Goal: Find specific page/section: Find specific page/section

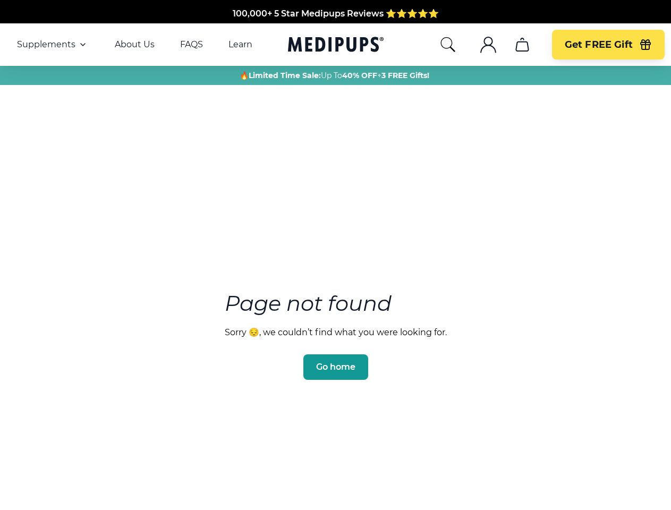
click at [335, 255] on section "Page not found Sorry 😔, we couldn’t find what you were looking for. Go home" at bounding box center [335, 310] width 671 height 408
click at [53, 45] on span "Supplements" at bounding box center [46, 44] width 58 height 11
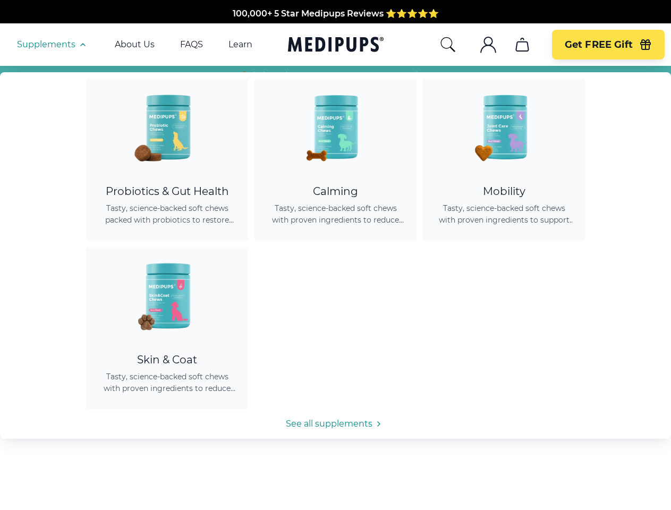
click at [82, 45] on icon "button" at bounding box center [83, 44] width 13 height 13
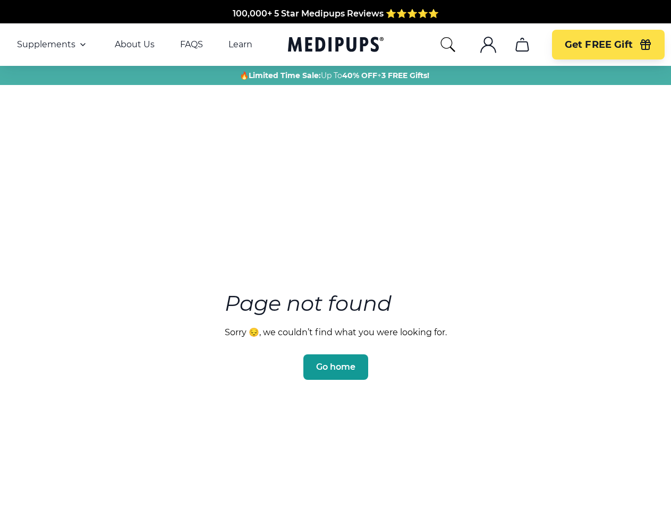
click at [447, 45] on icon "search" at bounding box center [447, 44] width 17 height 17
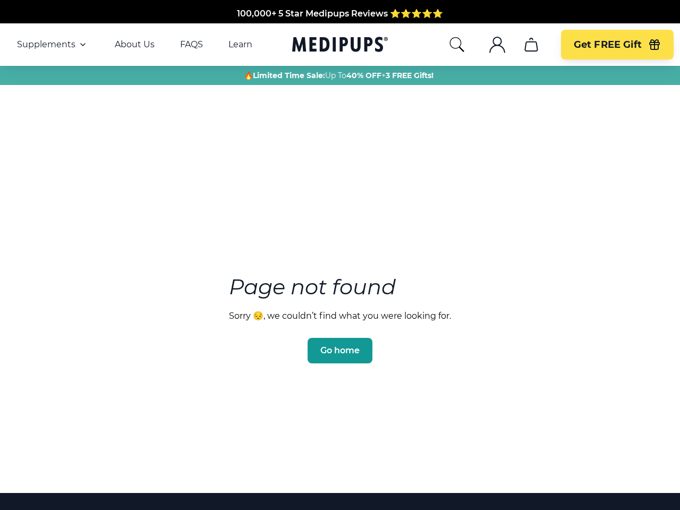
click at [489, 45] on icon ".cls-1{fill:none;stroke:currentColor;stroke-miterlimit:10;stroke-width:1.5px;}" at bounding box center [497, 44] width 17 height 17
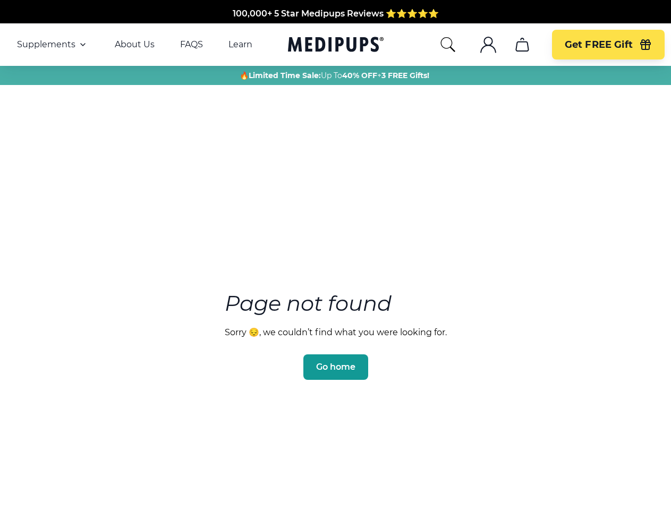
click at [522, 45] on icon "cart" at bounding box center [522, 44] width 17 height 17
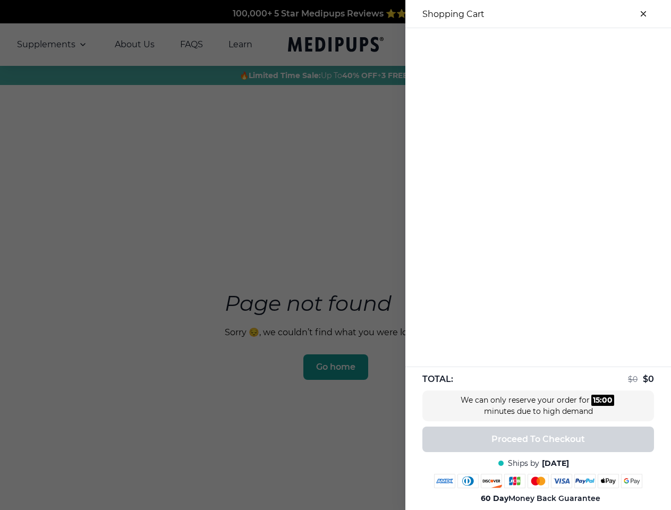
click at [522, 45] on div at bounding box center [538, 37] width 266 height 18
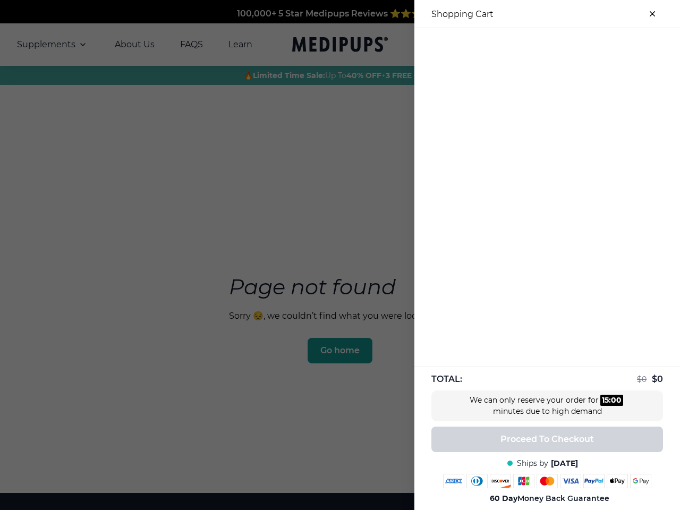
click at [608, 45] on div at bounding box center [547, 37] width 266 height 18
